Goal: Go to known website: Go to known website

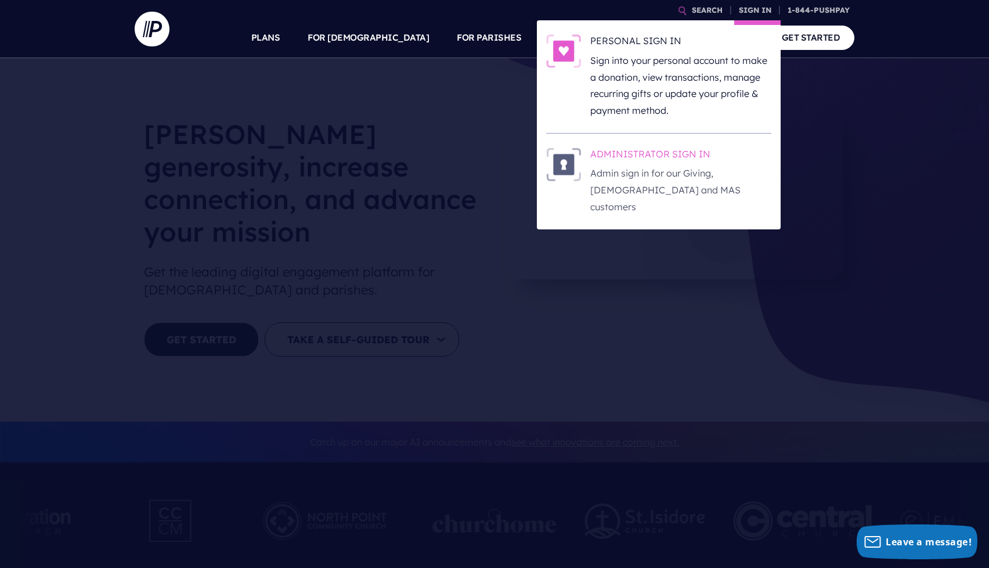
click at [615, 150] on h6 "ADMINISTRATOR SIGN IN" at bounding box center [681, 155] width 181 height 17
click at [669, 154] on h6 "ADMINISTRATOR SIGN IN" at bounding box center [681, 155] width 181 height 17
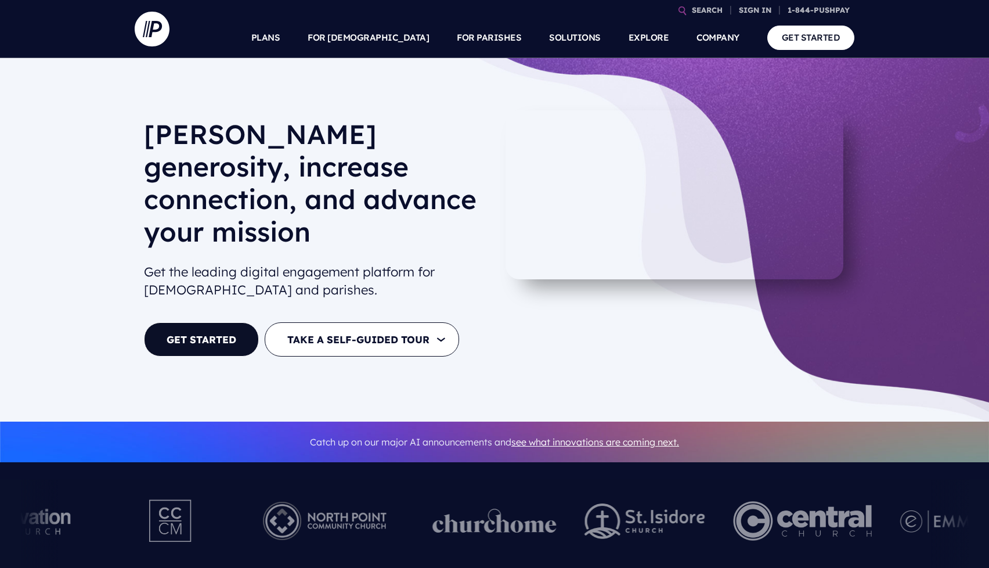
click at [657, 152] on h6 "ADMINISTRATOR SIGN IN" at bounding box center [681, 155] width 181 height 17
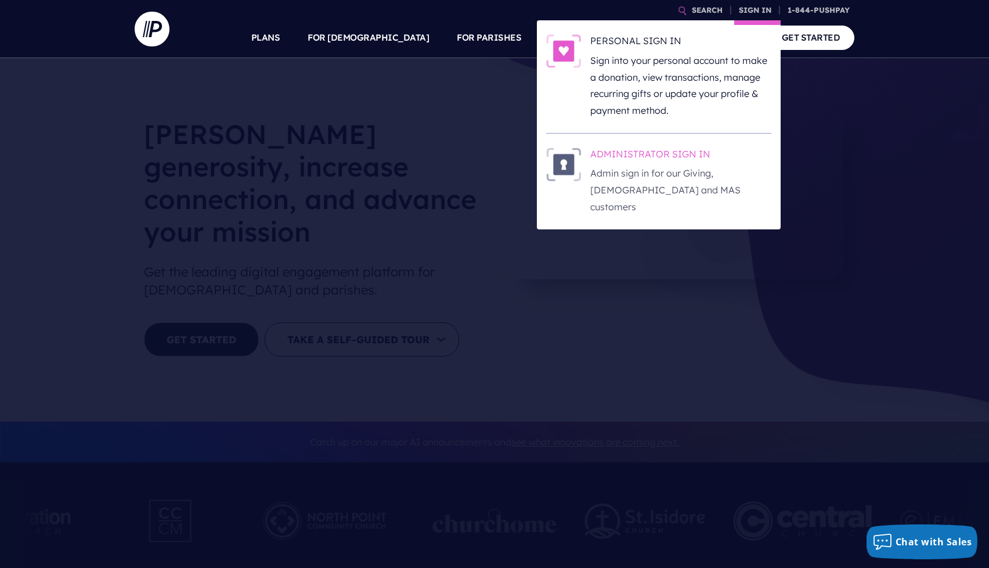
click at [676, 156] on h6 "ADMINISTRATOR SIGN IN" at bounding box center [681, 155] width 181 height 17
